Goal: Navigation & Orientation: Find specific page/section

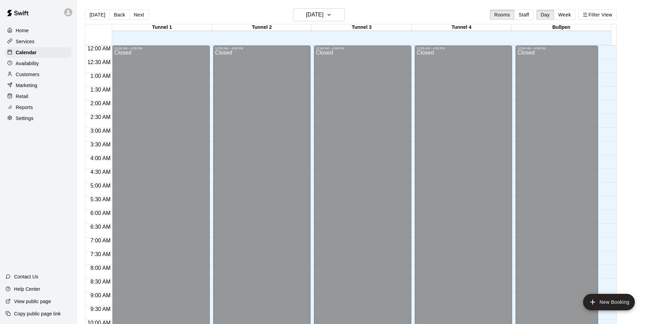
scroll to position [351, 0]
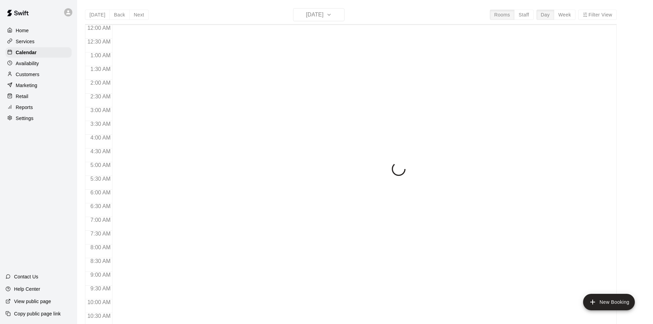
scroll to position [351, 0]
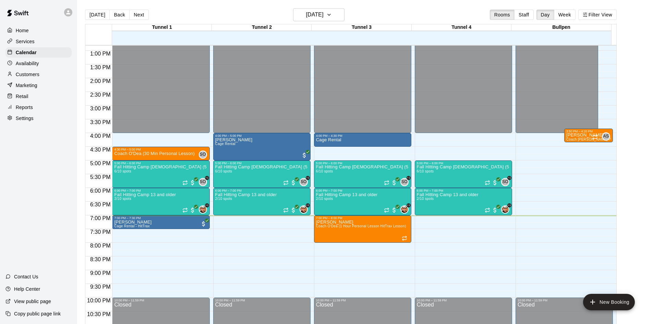
drag, startPoint x: 641, startPoint y: 130, endPoint x: 642, endPoint y: 125, distance: 4.3
click at [642, 128] on main "[DATE] Back [DATE][DATE] Rooms Staff Day Week Filter View Tunnel 1 14 [GEOGRAPH…" at bounding box center [365, 170] width 570 height 324
click at [637, 52] on main "[DATE] Back [DATE][DATE] Rooms Staff Day Week Filter View Tunnel 1 14 [GEOGRAPH…" at bounding box center [365, 170] width 570 height 324
click at [644, 122] on main "[DATE] Back [DATE][DATE] Rooms Staff Day Week Filter View Tunnel 1 14 [GEOGRAPH…" at bounding box center [365, 170] width 570 height 324
click at [627, 44] on main "[DATE] Back [DATE][DATE] Rooms Staff Day Week Filter View Tunnel 1 14 [GEOGRAPH…" at bounding box center [365, 170] width 570 height 324
